Goal: Browse casually

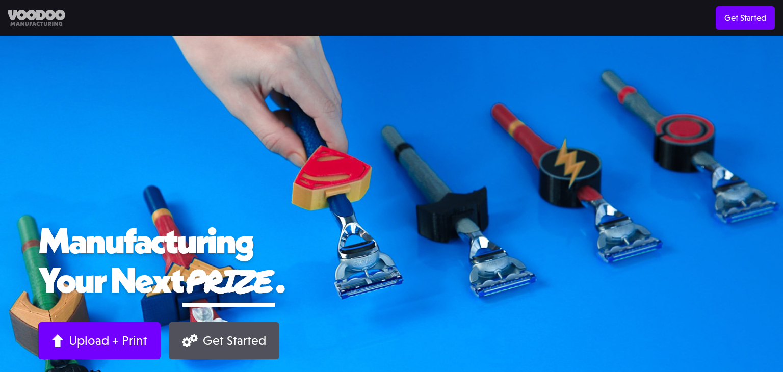
click at [28, 20] on img at bounding box center [36, 18] width 57 height 17
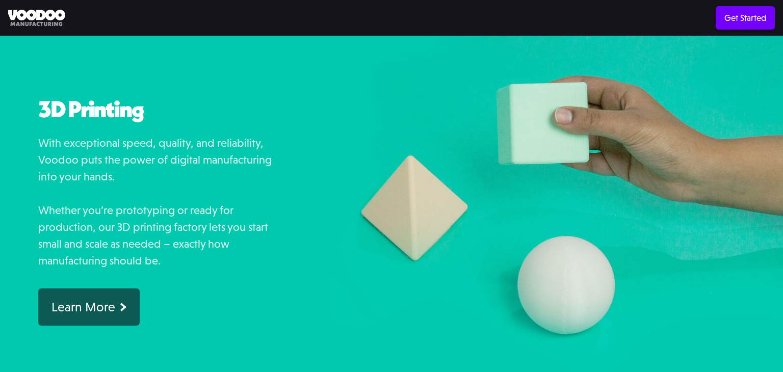
scroll to position [748, 0]
click at [418, 170] on img at bounding box center [557, 204] width 451 height 386
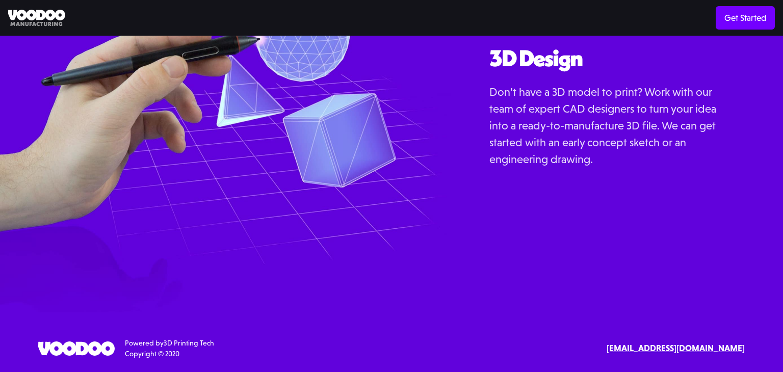
click at [104, 347] on img at bounding box center [76, 348] width 76 height 14
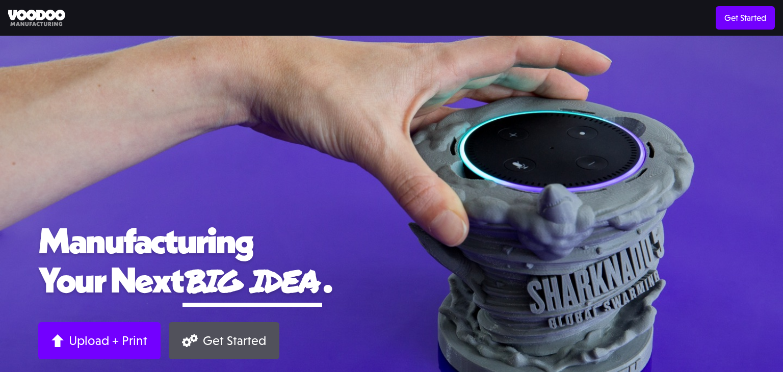
click at [413, 5] on div "3d Printing Direct Print Volume Print Materials Technology 3d Printing Material…" at bounding box center [391, 18] width 783 height 36
